Goal: Book appointment/travel/reservation

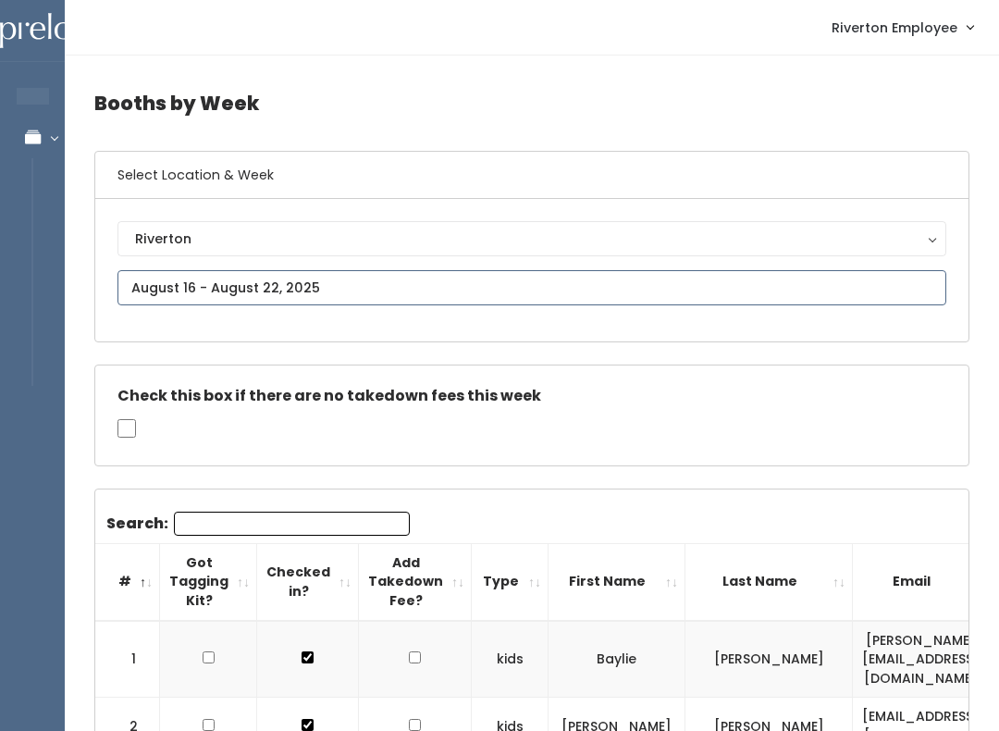
click at [416, 283] on input "text" at bounding box center [531, 287] width 829 height 35
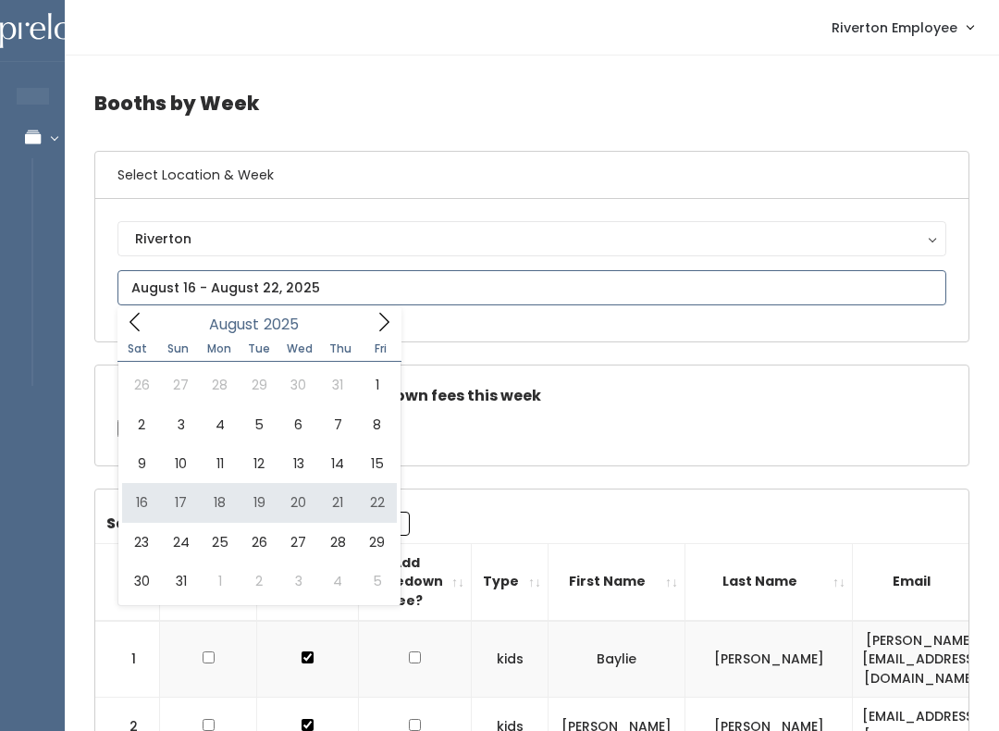
type input "[DATE] to [DATE]"
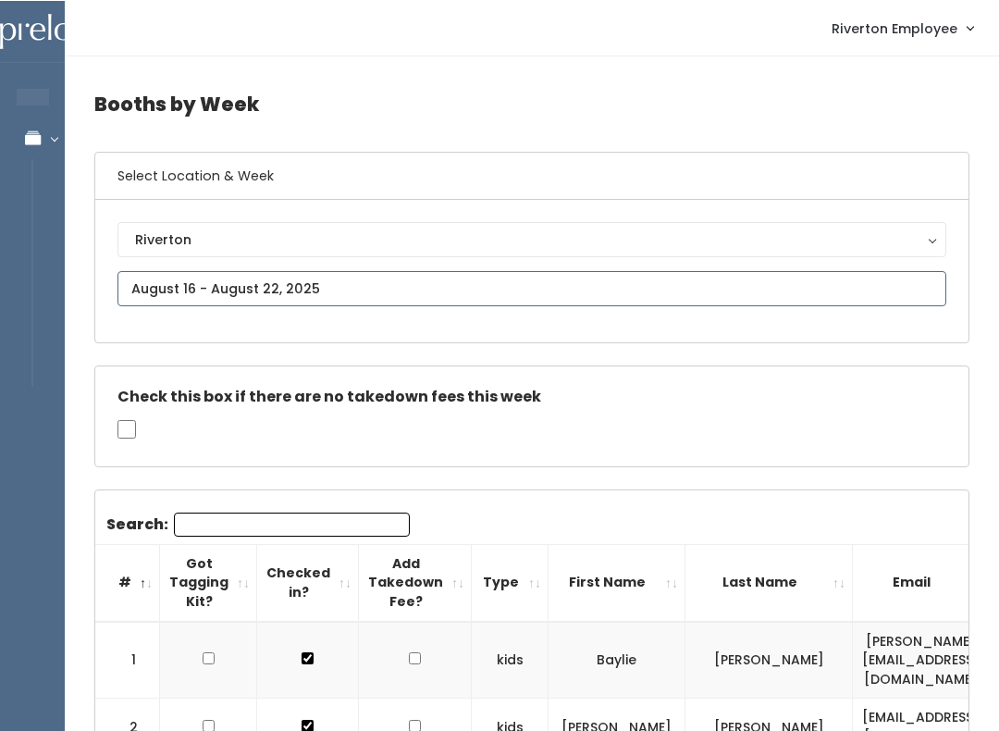
click at [461, 284] on input "text" at bounding box center [531, 287] width 829 height 35
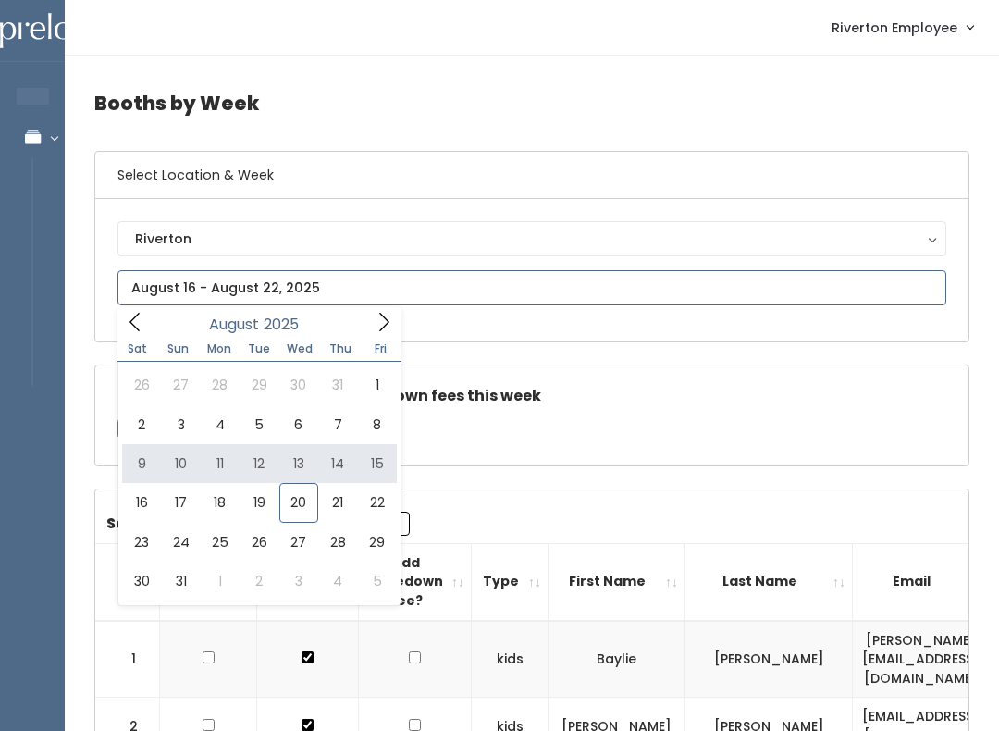
type input "August 9 to August 15"
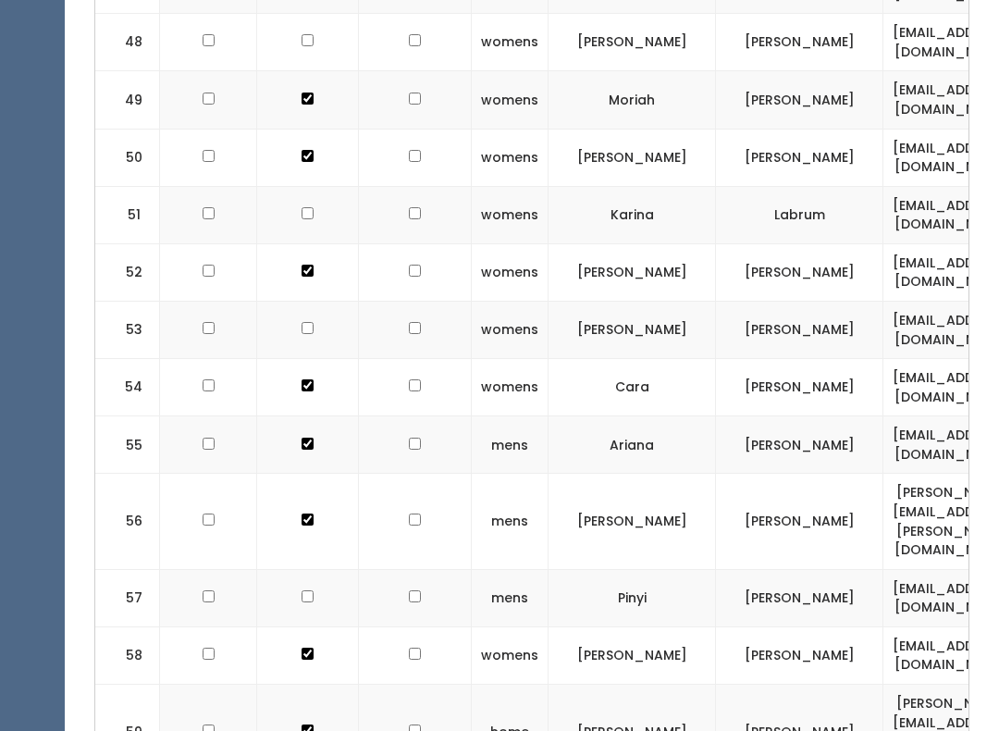
scroll to position [3612, 0]
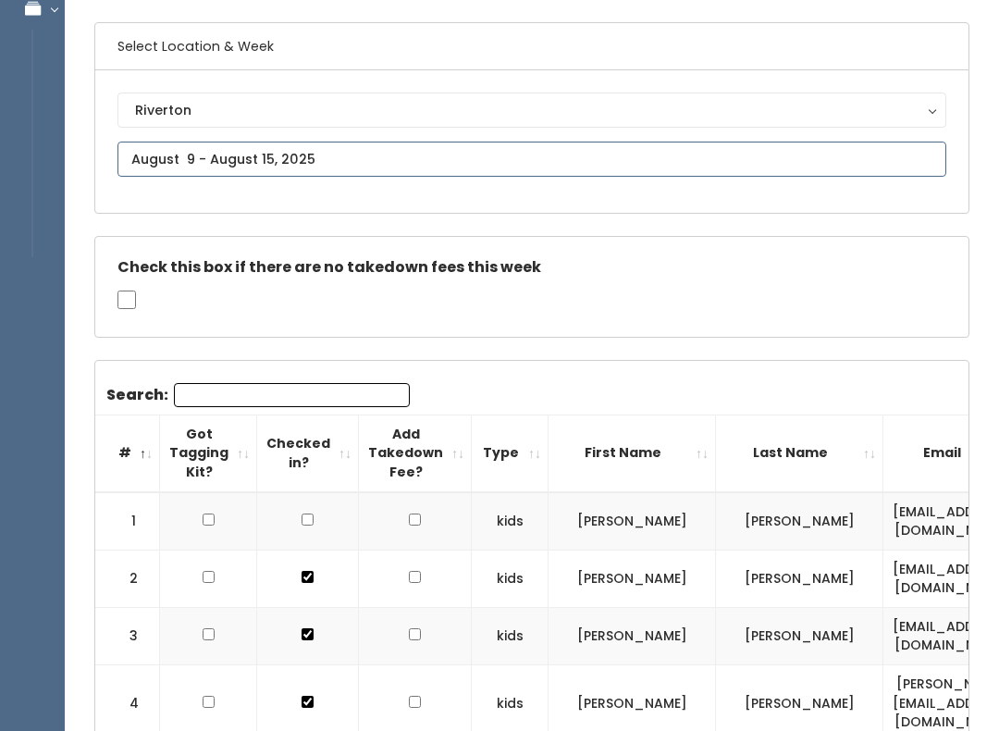
click at [799, 151] on input "text" at bounding box center [531, 159] width 829 height 35
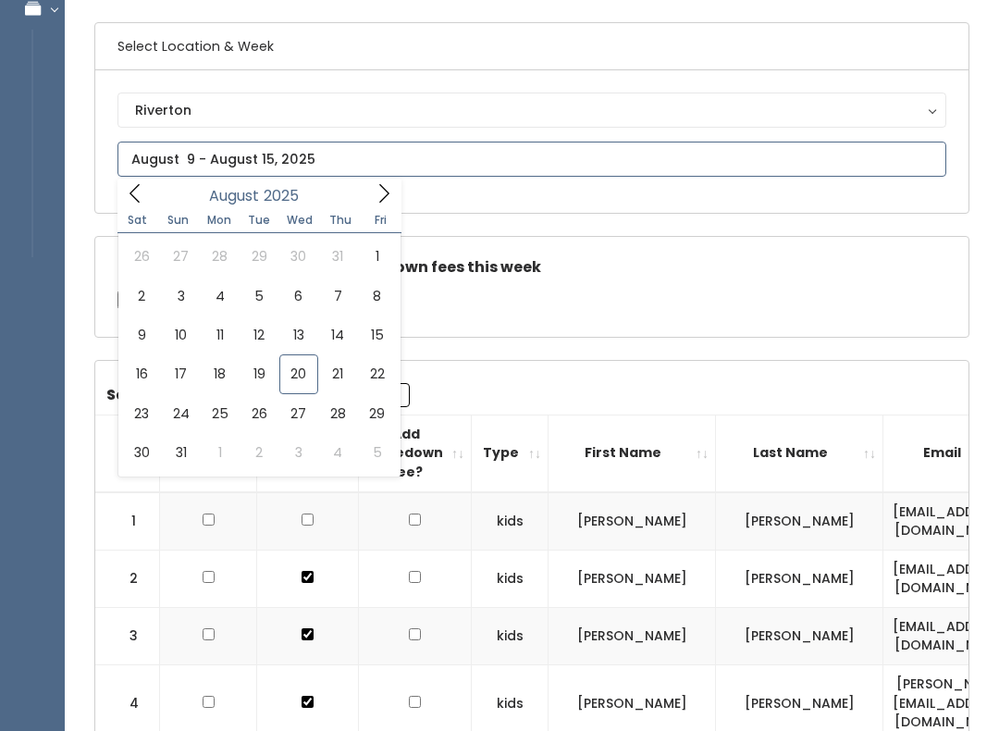
scroll to position [129, 0]
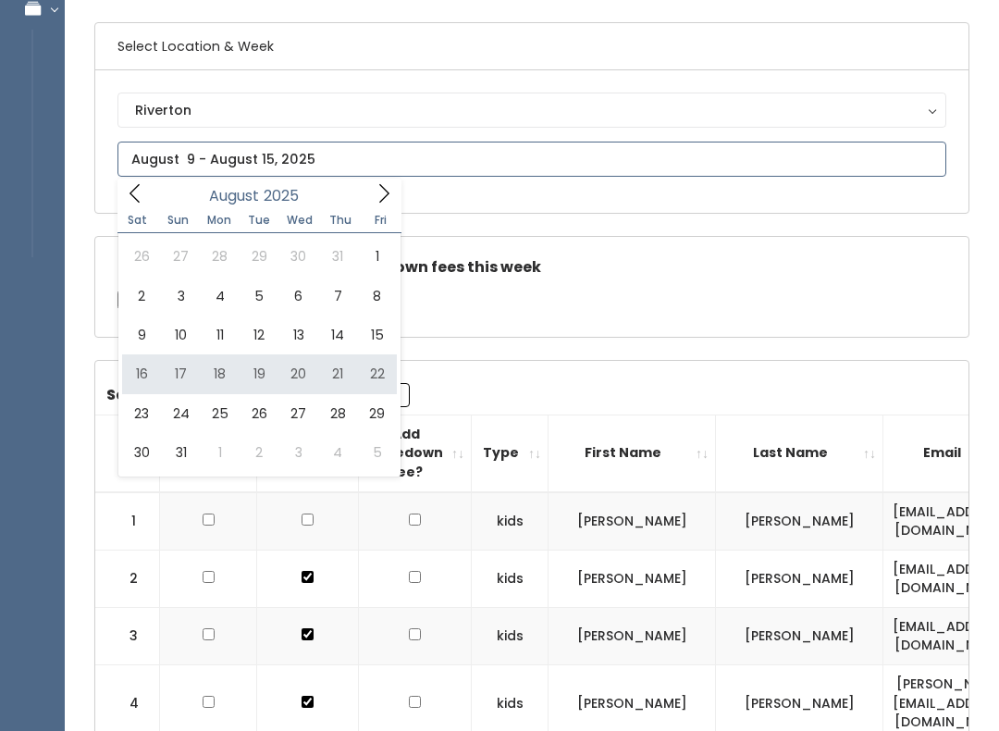
type input "[DATE] to [DATE]"
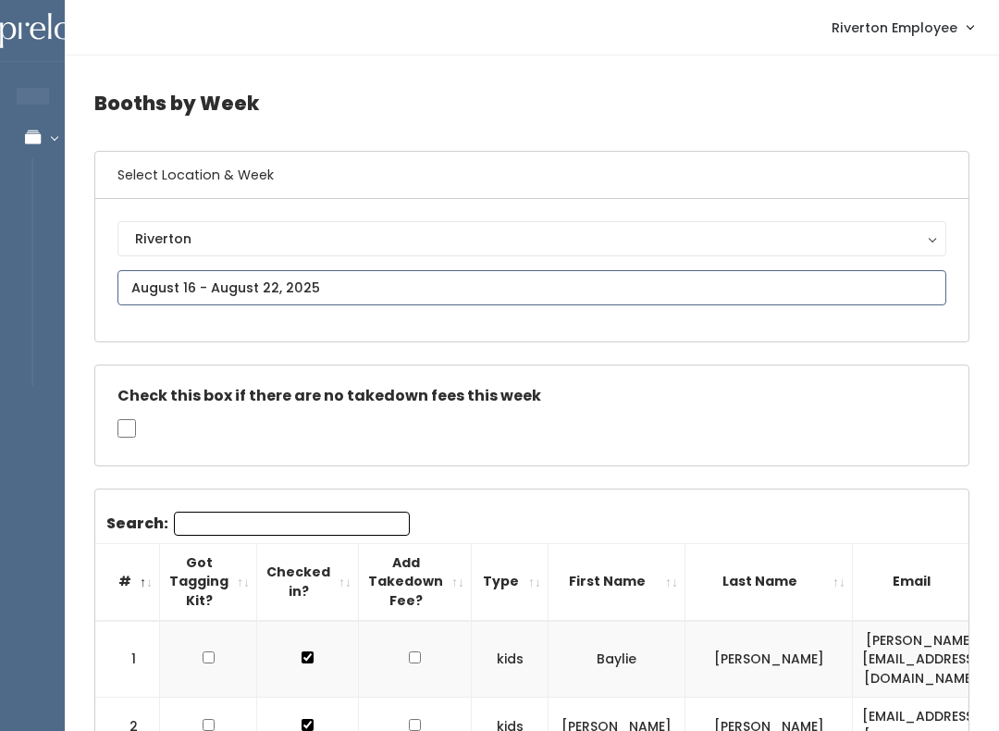
click at [434, 277] on input "text" at bounding box center [531, 287] width 829 height 35
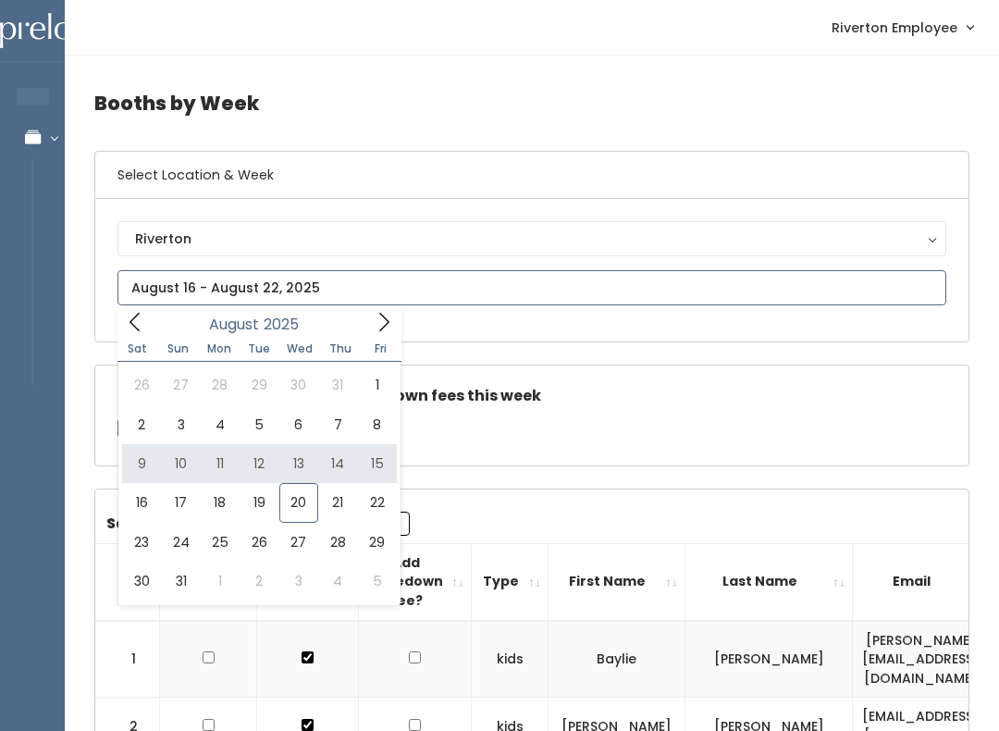
type input "August 9 to August 15"
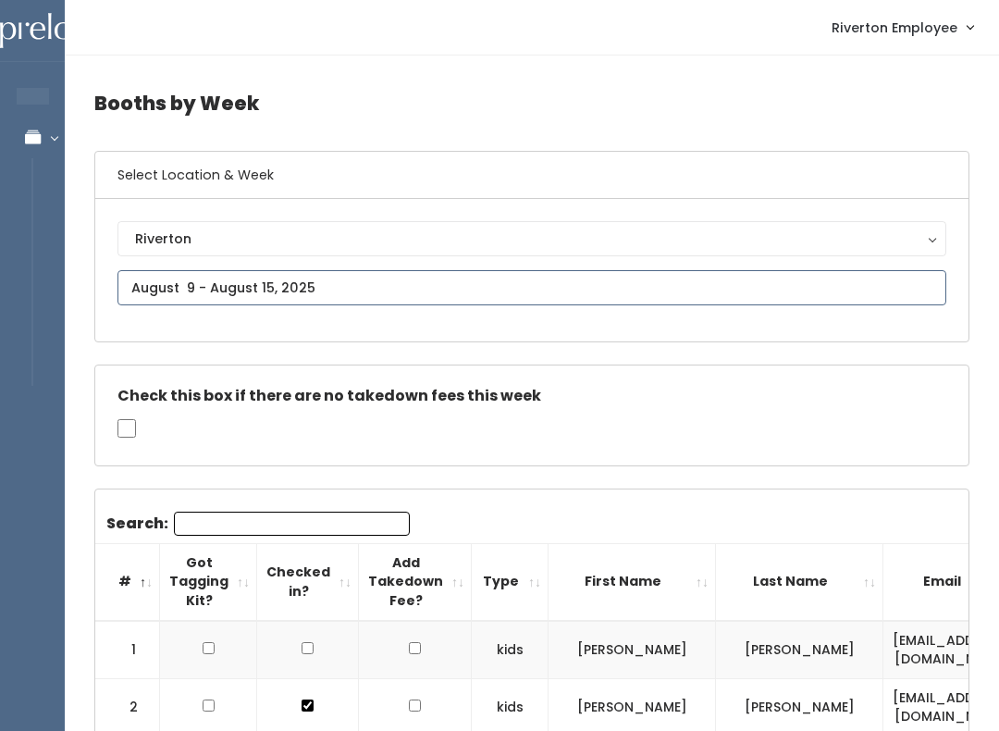
click at [409, 283] on input "text" at bounding box center [531, 287] width 829 height 35
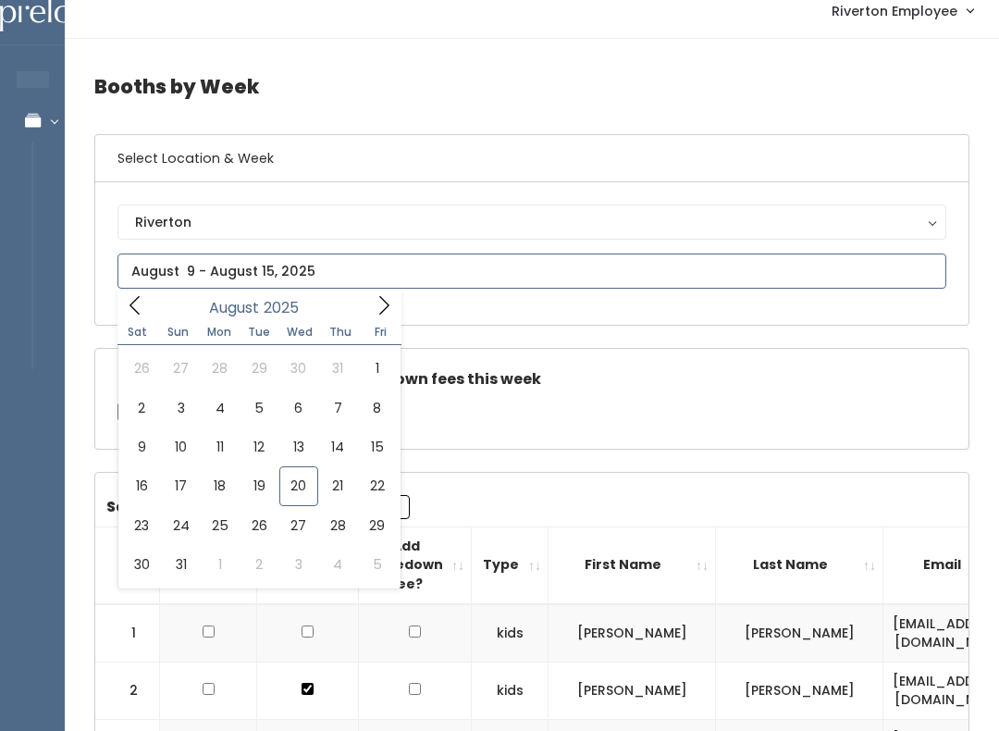
scroll to position [16, 0]
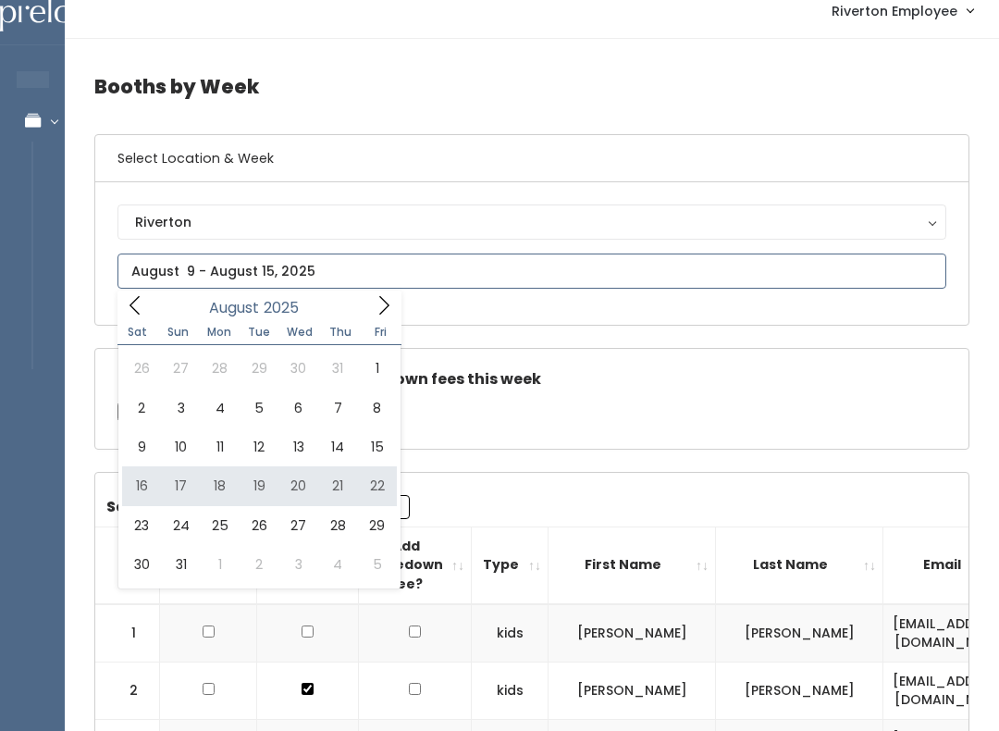
type input "August 16 to August 22"
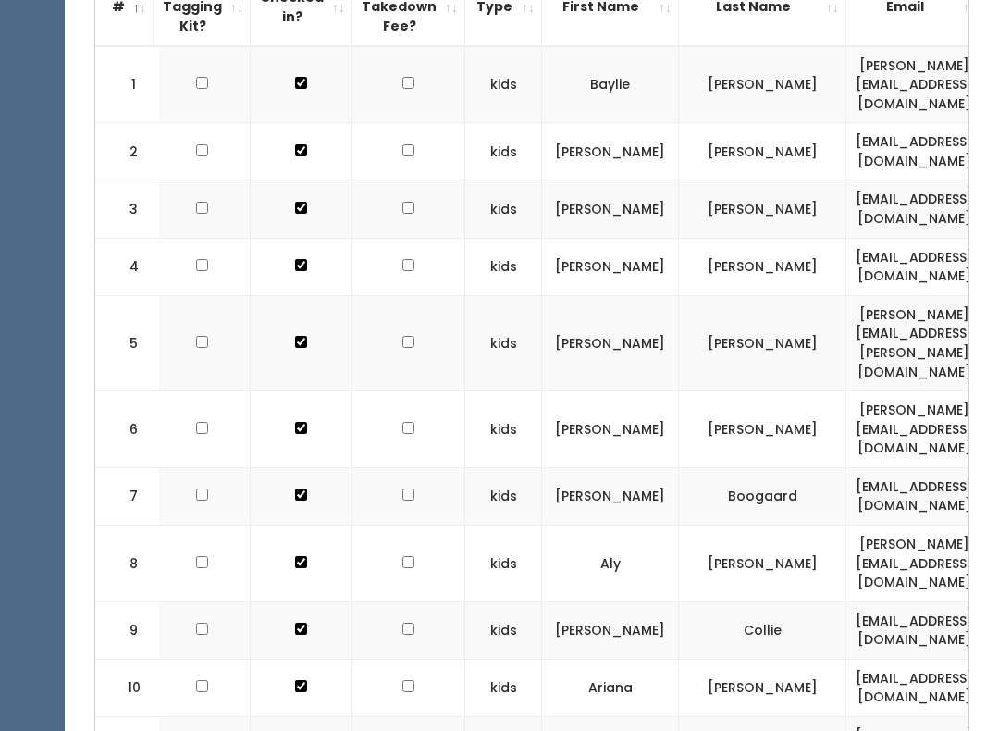
scroll to position [572, 0]
